Goal: Task Accomplishment & Management: Use online tool/utility

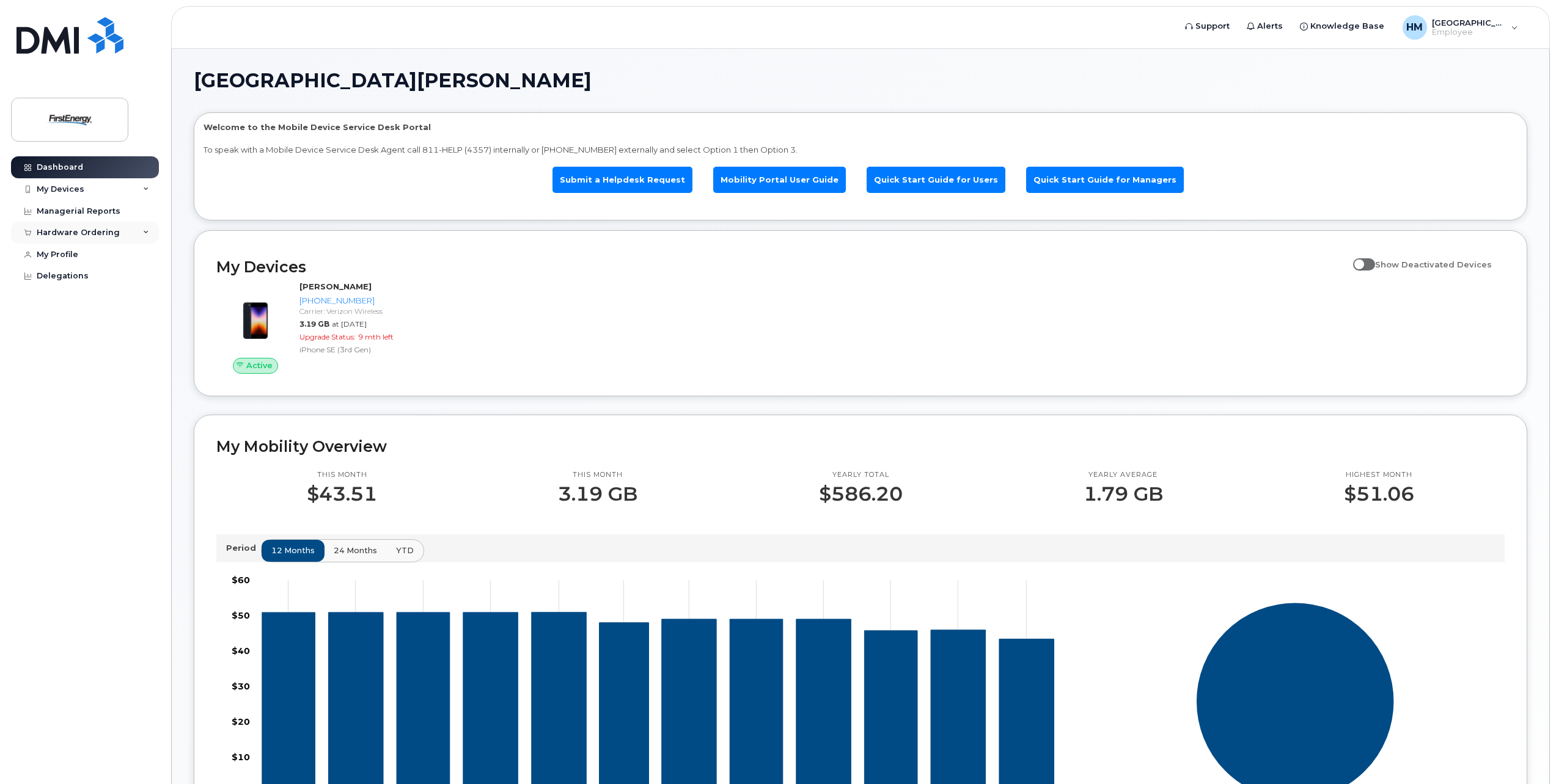
click at [128, 234] on div "Hardware Ordering" at bounding box center [84, 232] width 147 height 22
drag, startPoint x: 90, startPoint y: 275, endPoint x: 159, endPoint y: 283, distance: 69.5
click at [90, 275] on link "New Order" at bounding box center [95, 278] width 126 height 23
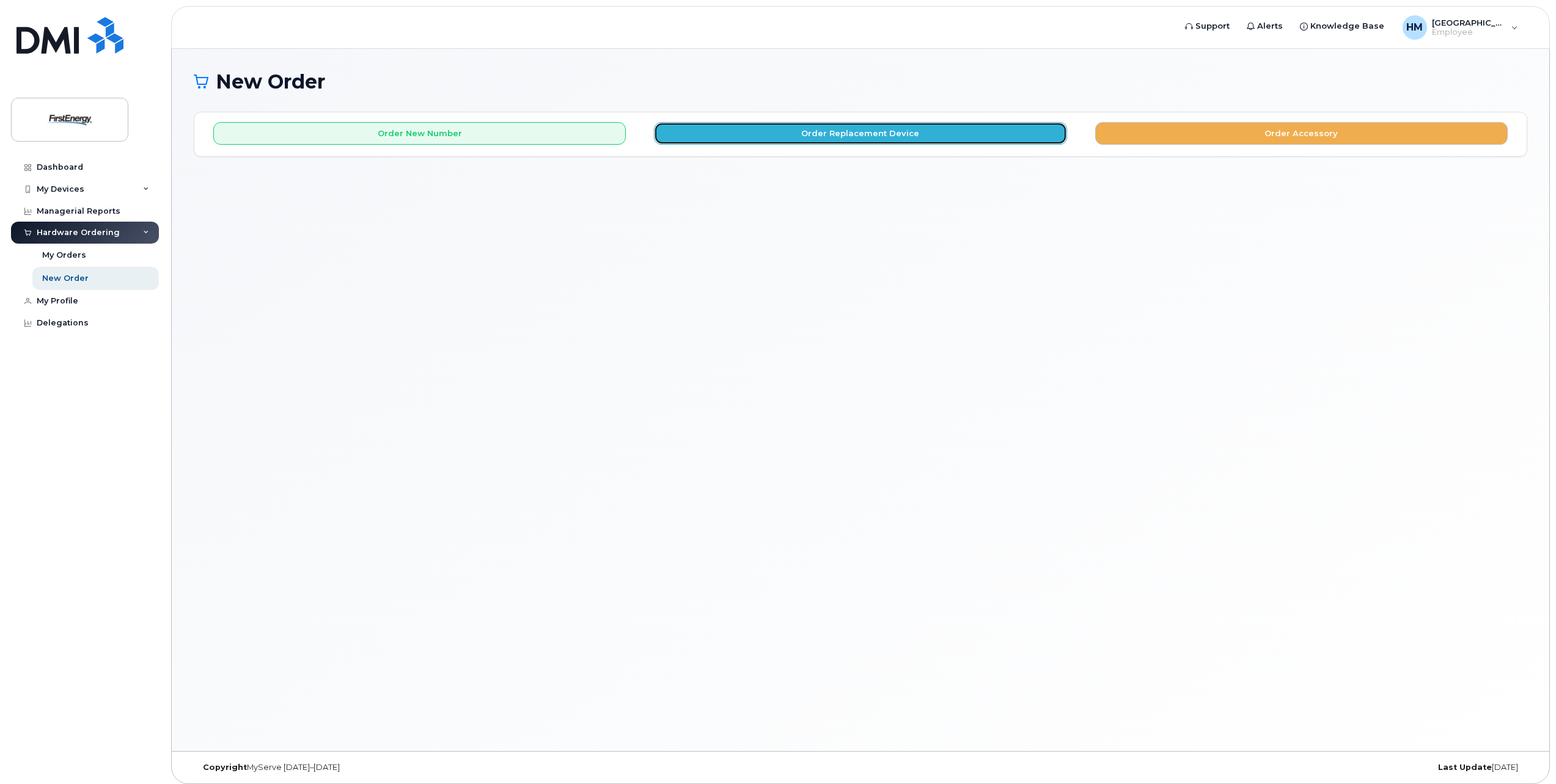
click at [925, 141] on button "Order Replacement Device" at bounding box center [860, 133] width 412 height 22
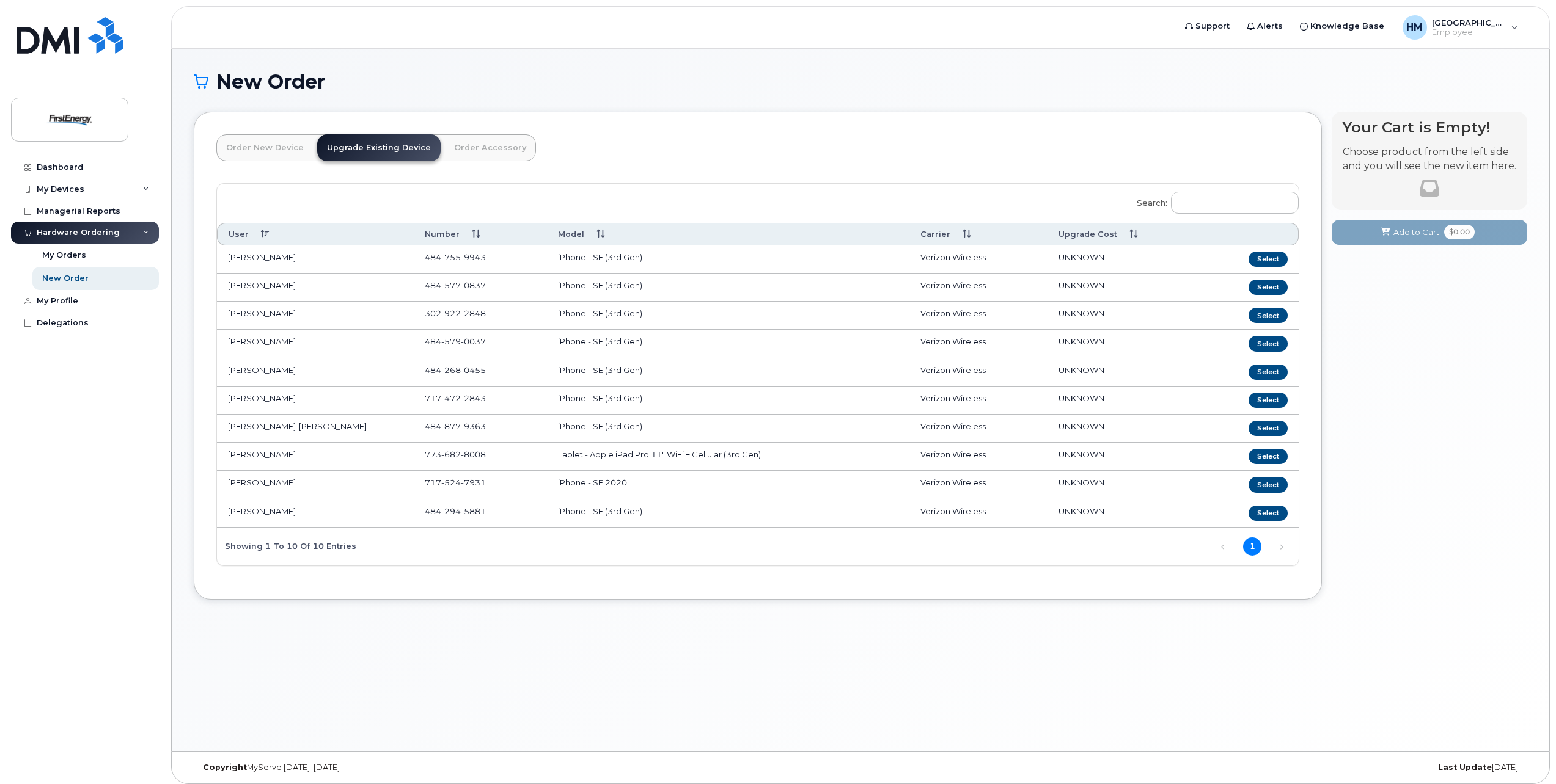
click at [260, 370] on td "[PERSON_NAME]" at bounding box center [315, 372] width 197 height 28
click at [1279, 483] on button "Select" at bounding box center [1268, 484] width 40 height 15
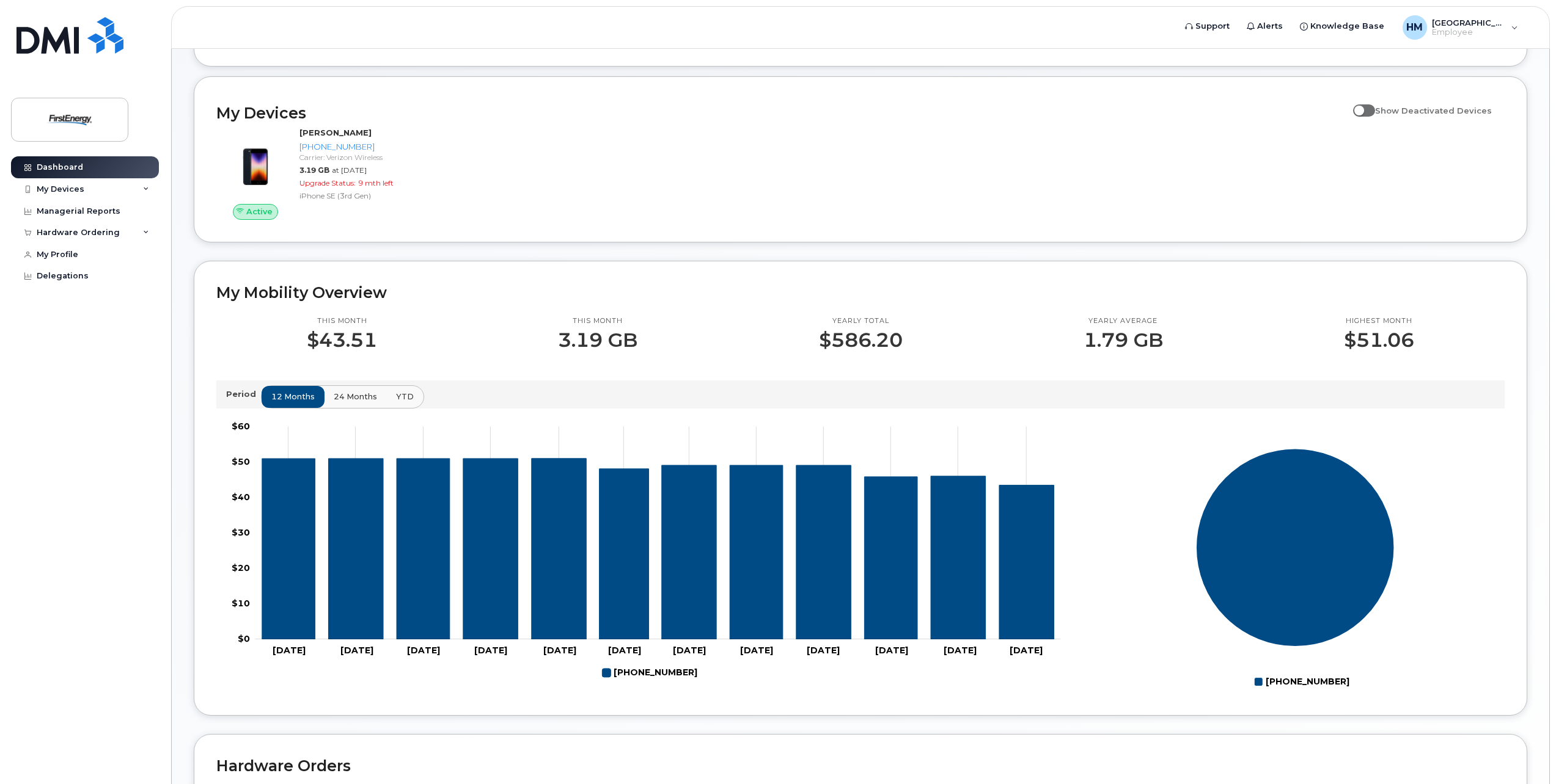
scroll to position [183, 0]
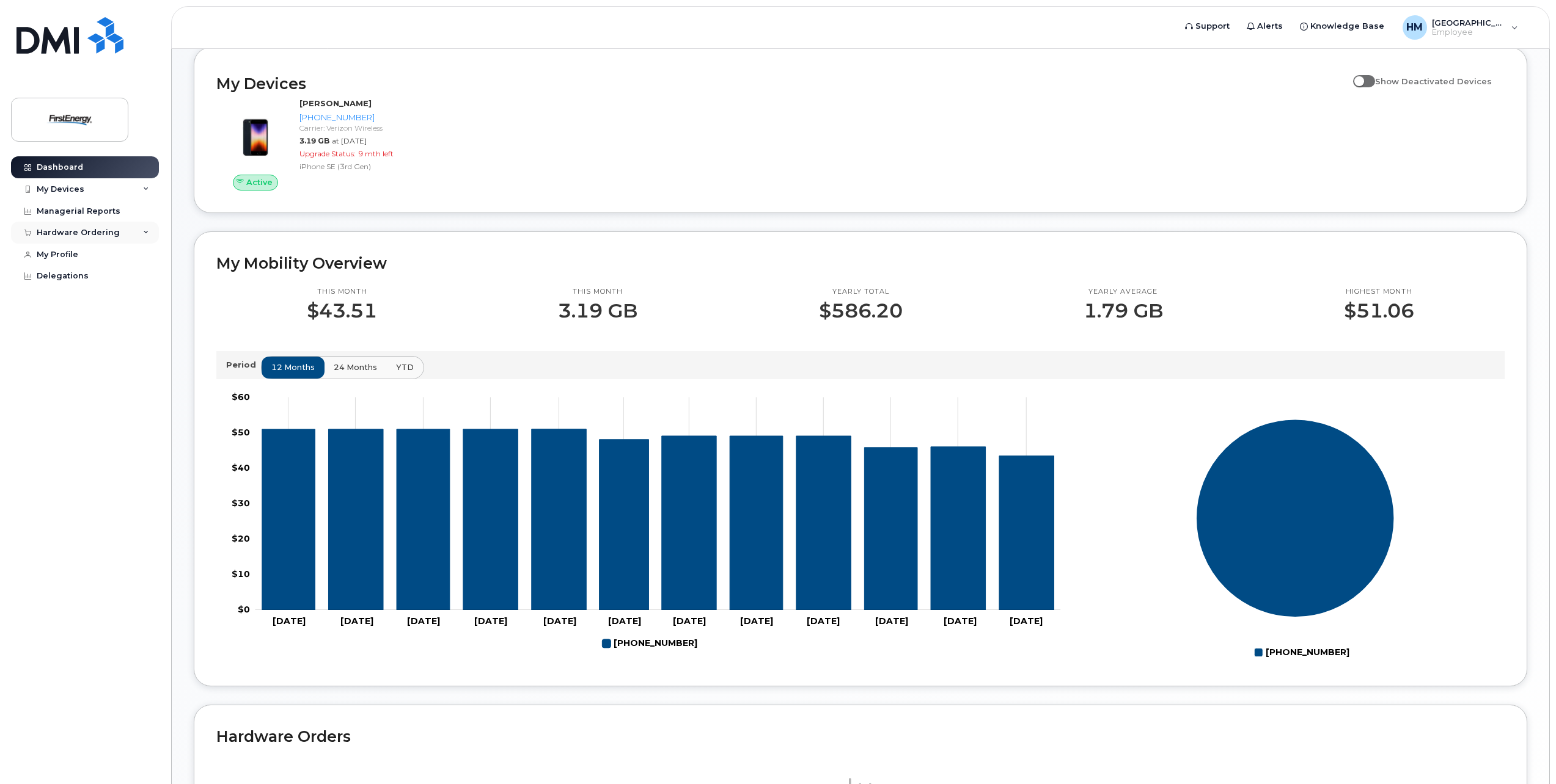
click at [111, 236] on div "Hardware Ordering" at bounding box center [78, 233] width 83 height 10
